Goal: Navigation & Orientation: Find specific page/section

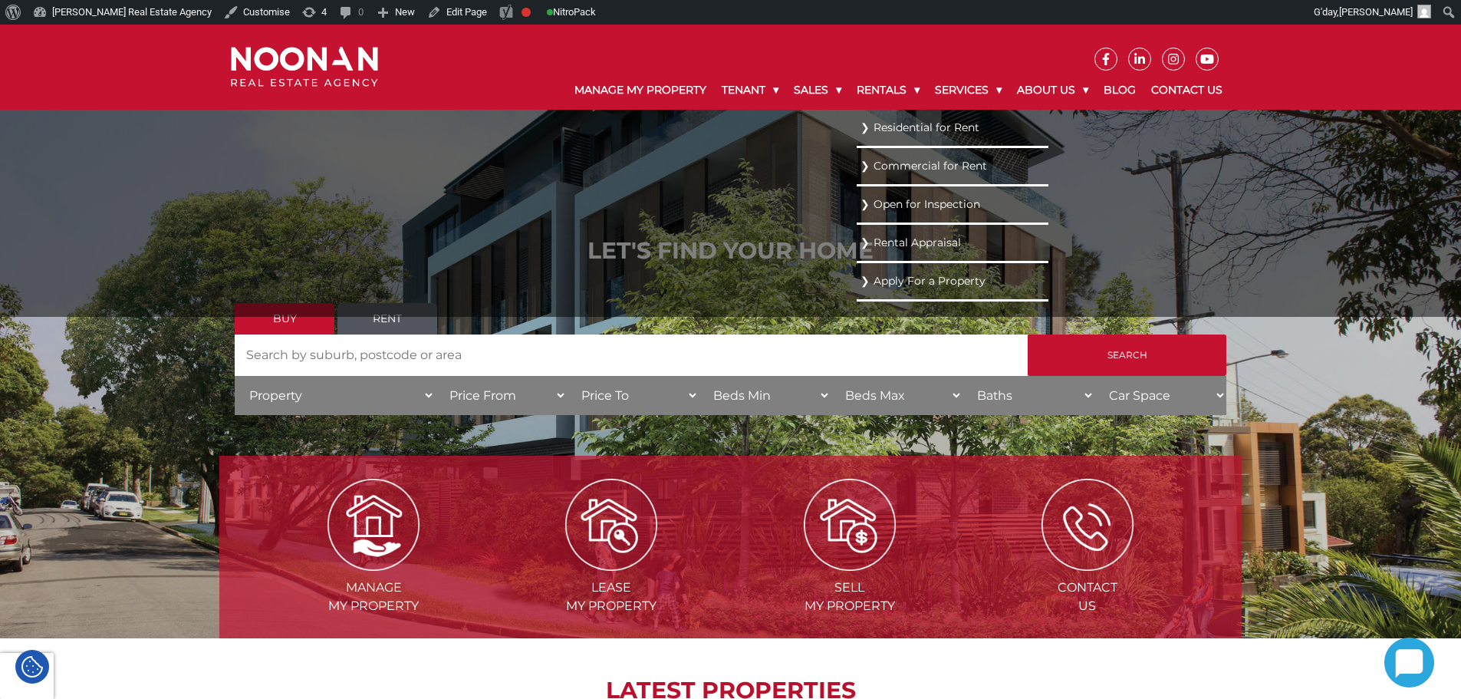
click at [874, 133] on link "Residential for Rent" at bounding box center [952, 127] width 184 height 21
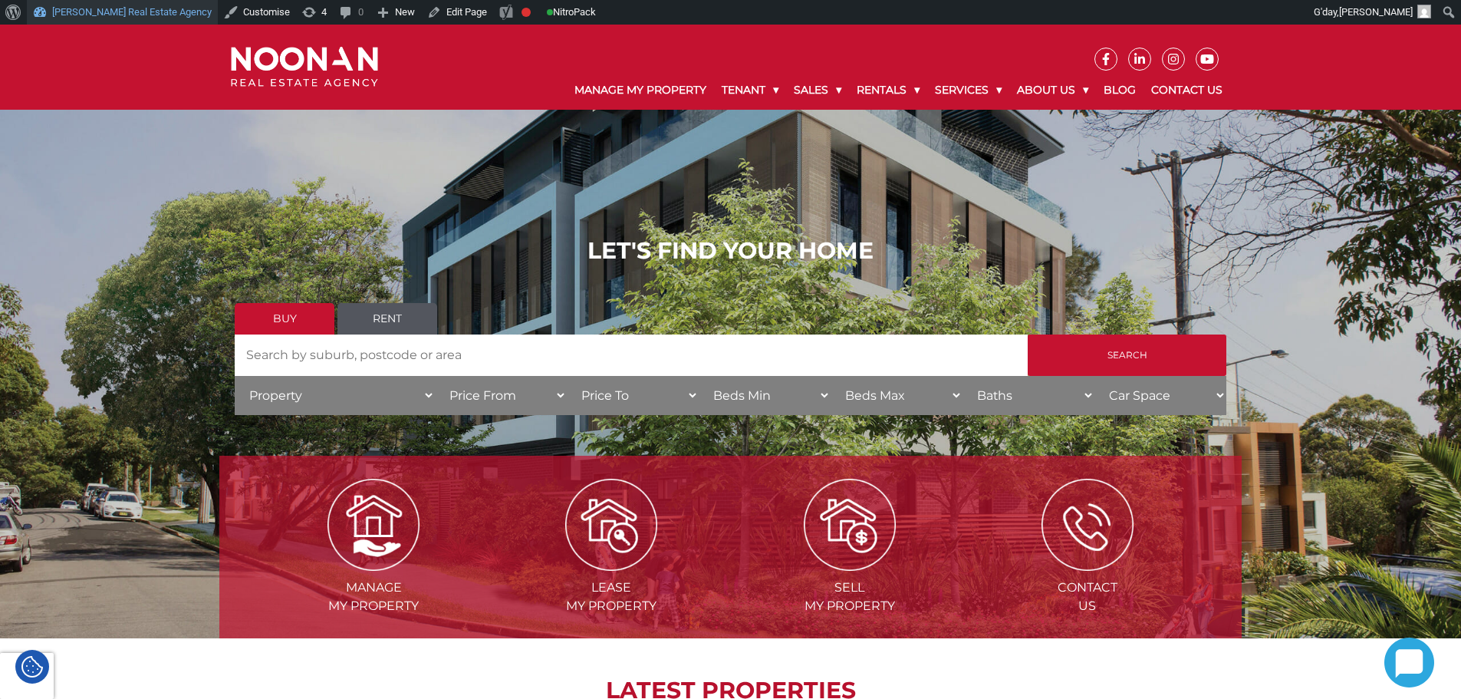
click at [64, 15] on link "[PERSON_NAME] Real Estate Agency" at bounding box center [122, 12] width 191 height 25
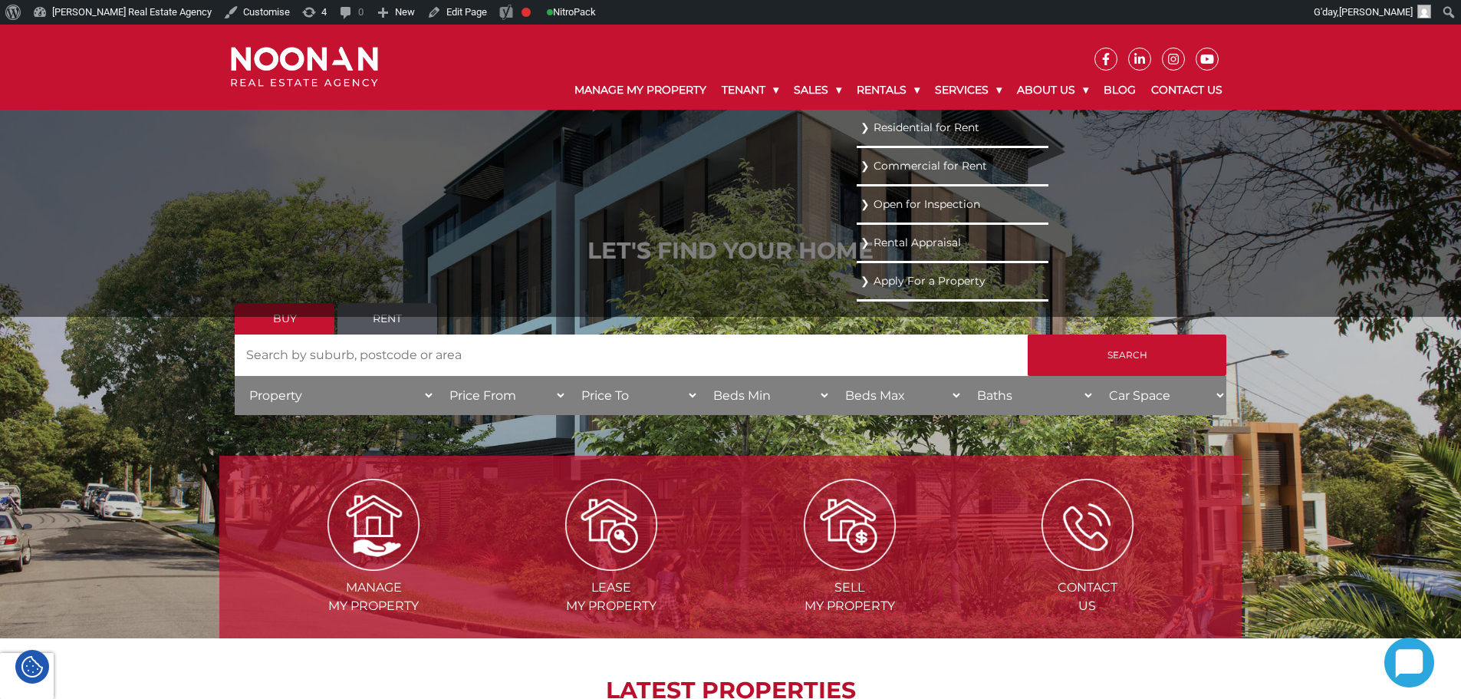
click at [899, 126] on link "Residential for Rent" at bounding box center [952, 127] width 184 height 21
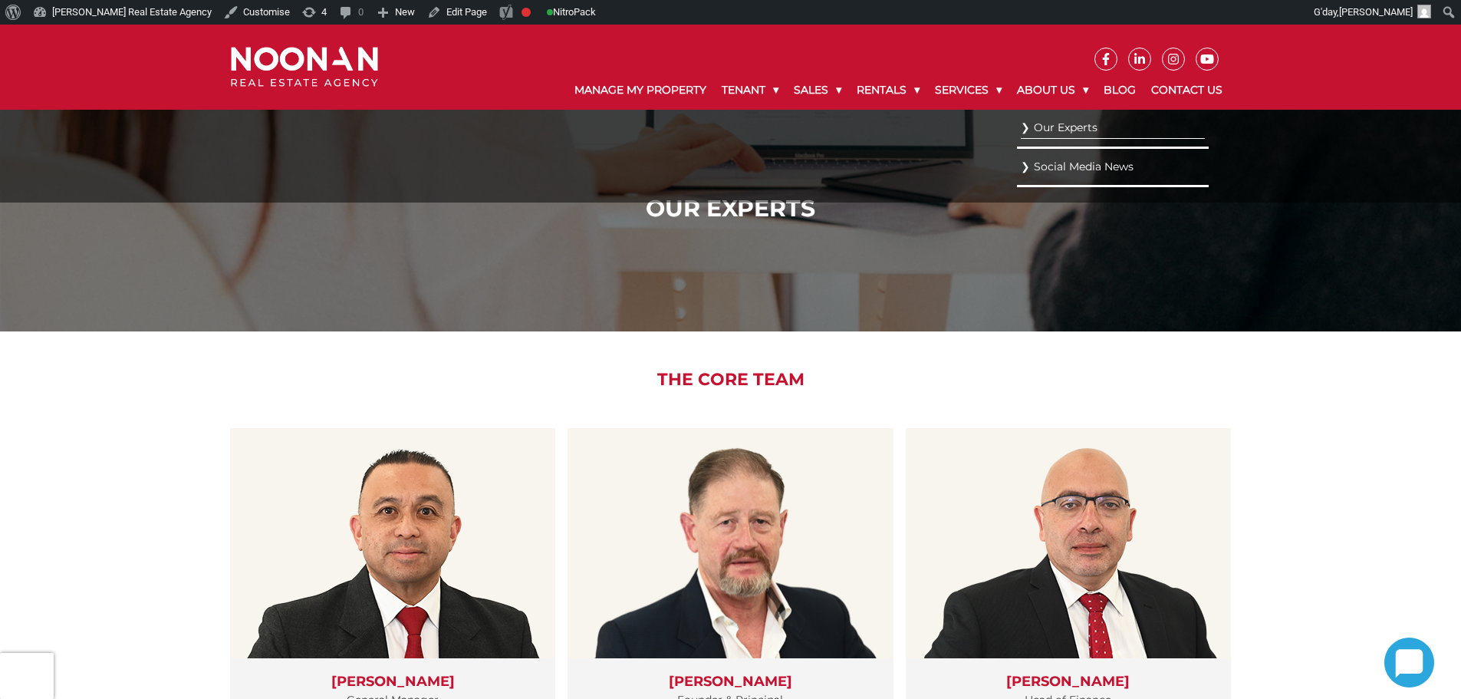
click at [1057, 171] on link "Social Media News" at bounding box center [1113, 166] width 184 height 21
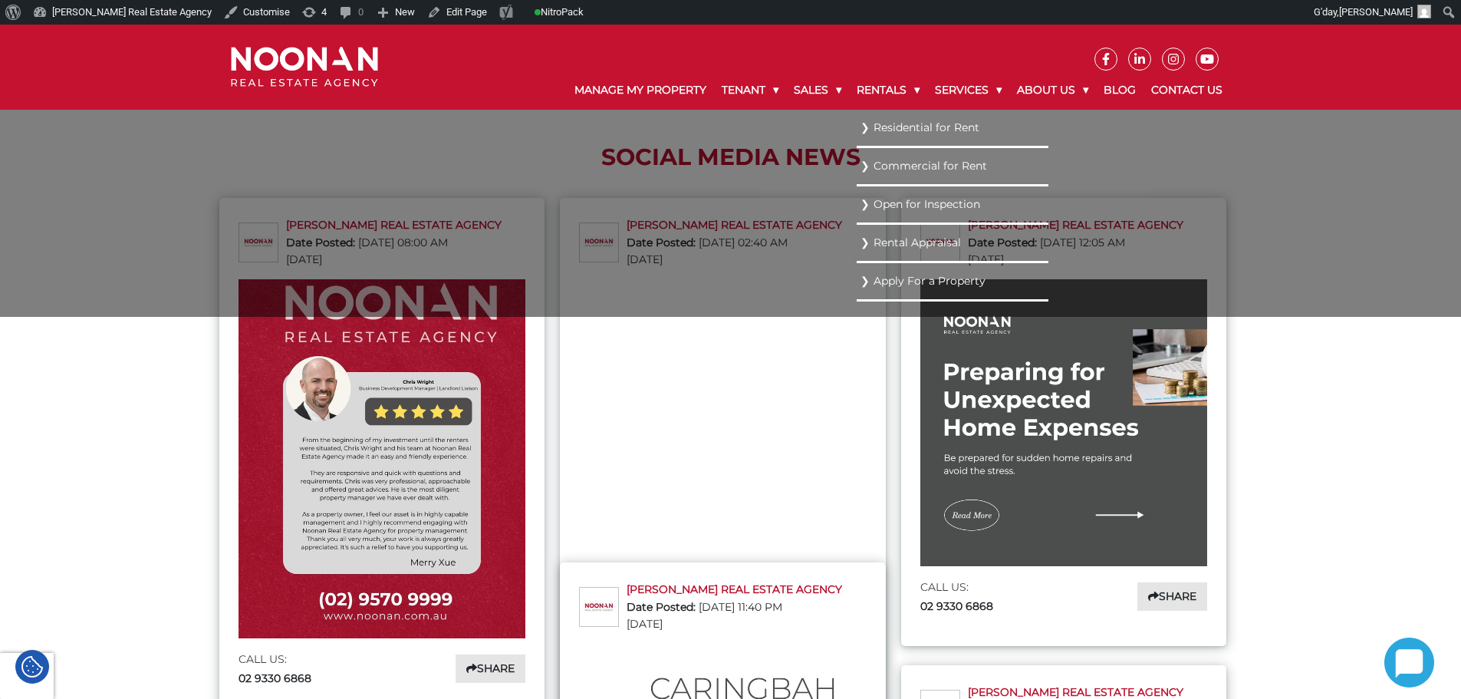
click at [911, 127] on link "Residential for Rent" at bounding box center [952, 127] width 184 height 21
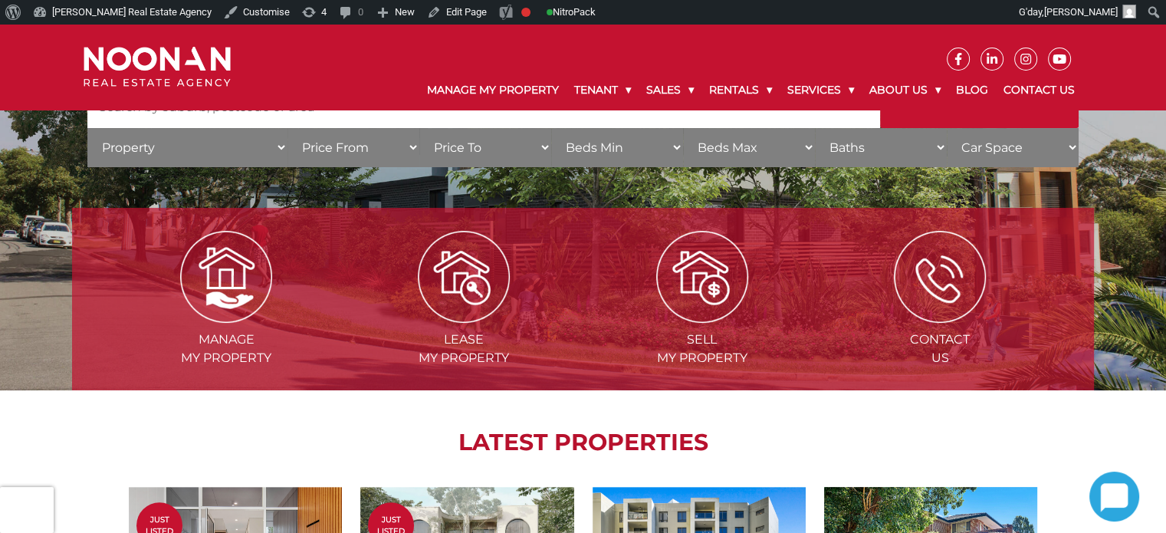
scroll to position [383, 0]
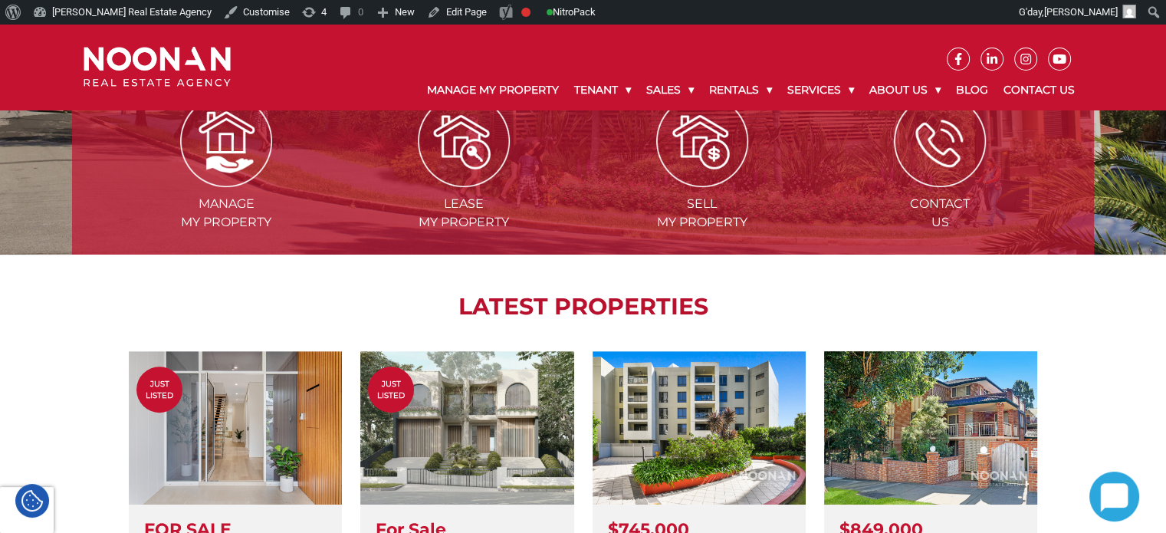
click at [70, 284] on div "Manage my Property Lease my Property Sell my Property Contact Us LATEST PROPERT…" at bounding box center [583, 408] width 1166 height 748
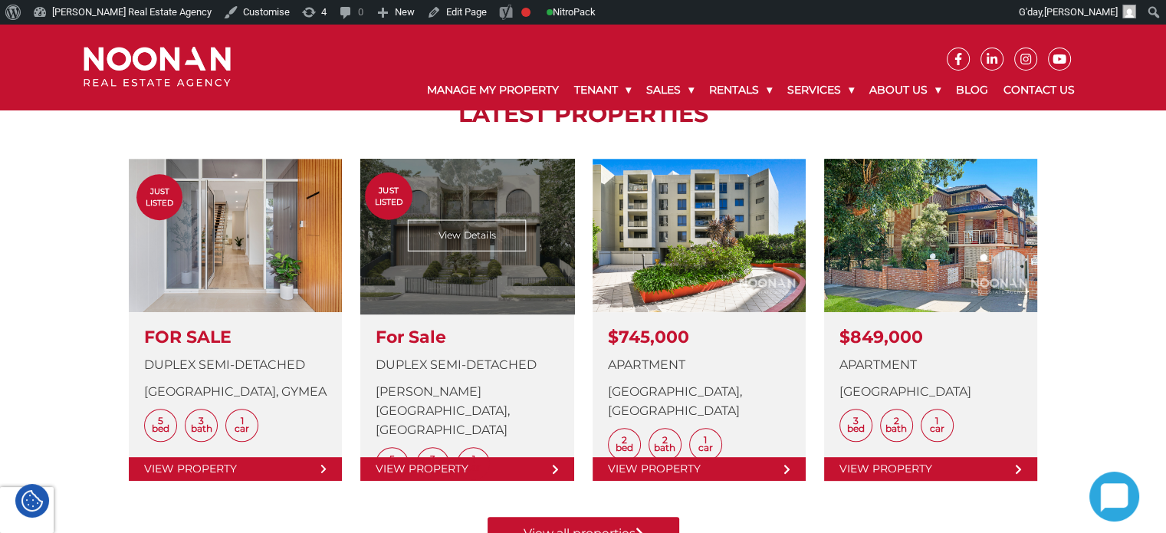
scroll to position [460, 0]
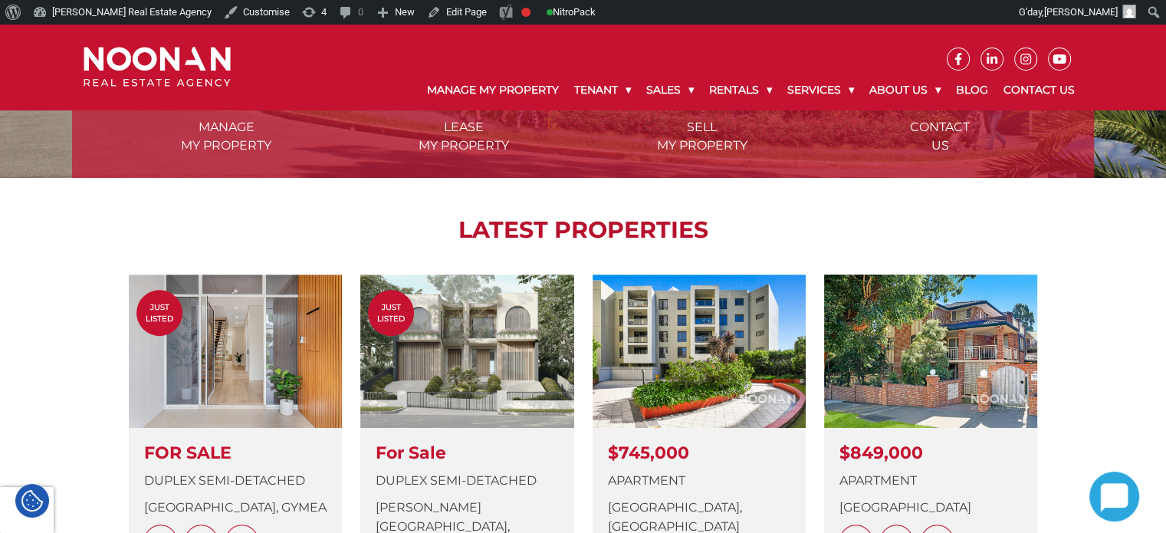
click at [100, 221] on div "LATEST PROPERTIES Just Listed View Details FOR SALE Duplex Semi-detached [GEOGR…" at bounding box center [583, 422] width 1022 height 488
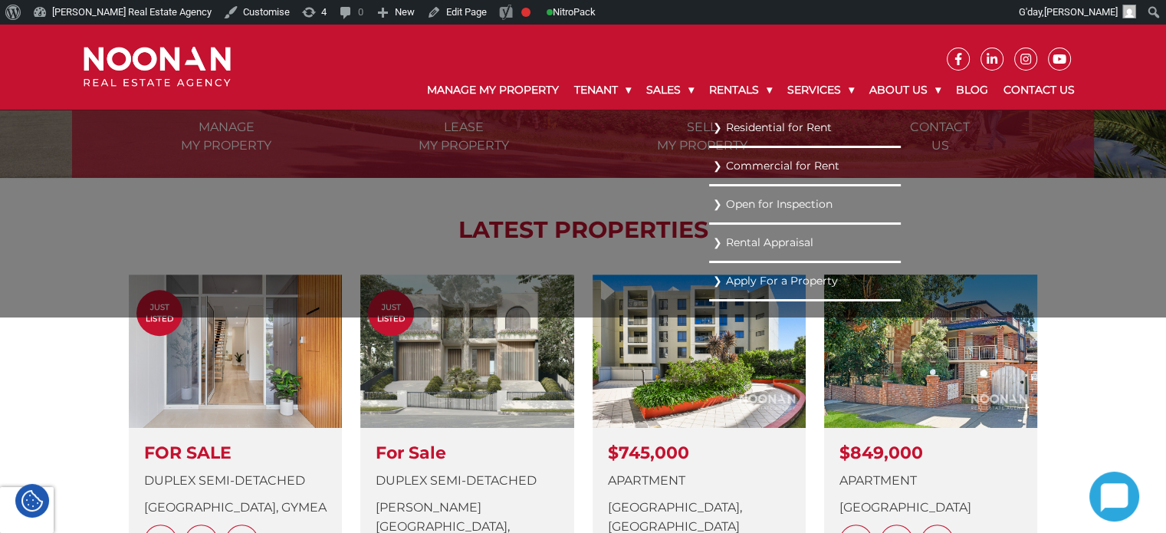
click at [738, 127] on link "Residential for Rent" at bounding box center [805, 127] width 184 height 21
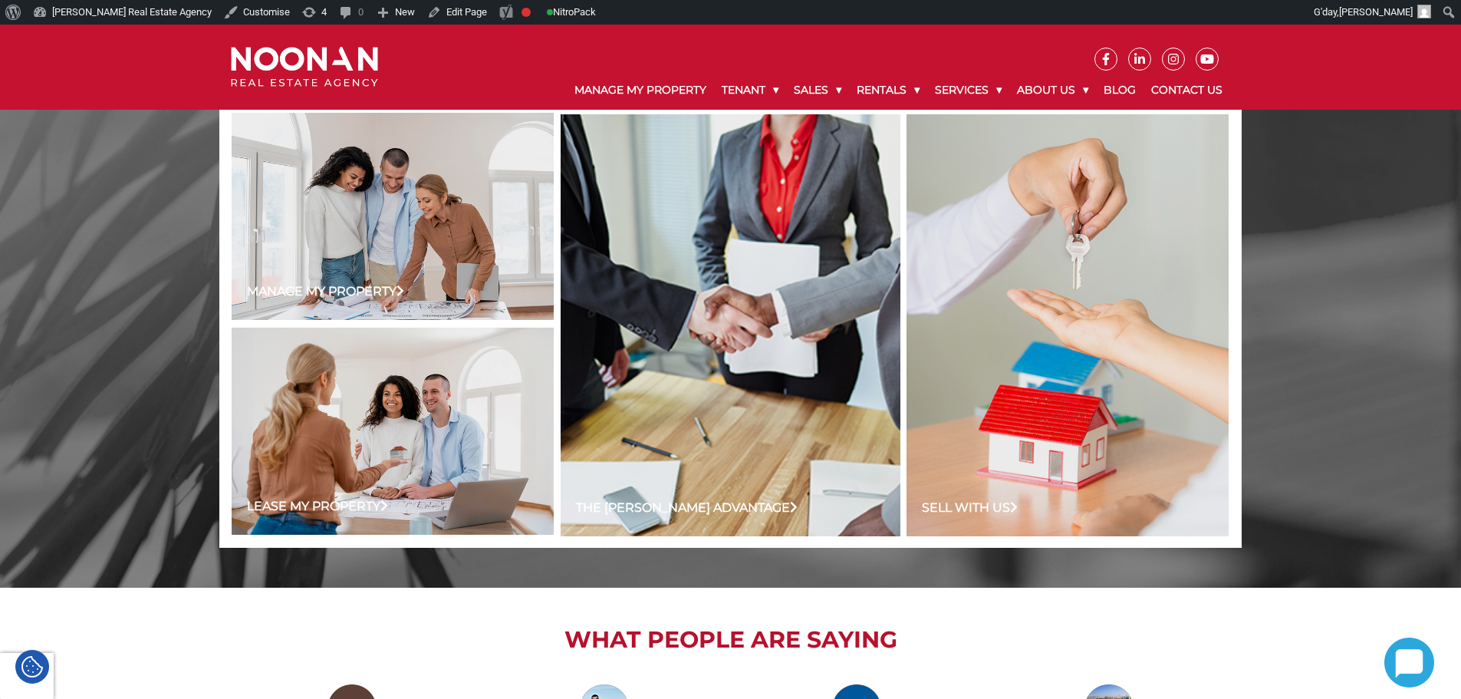
scroll to position [55, 0]
